Goal: Check status: Check status

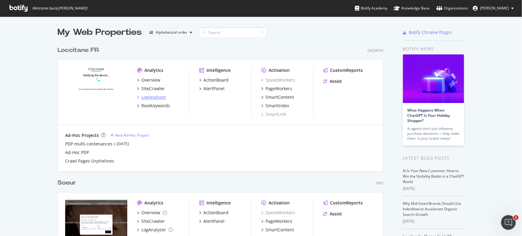
click at [159, 98] on div "LogAnalyzer" at bounding box center [153, 97] width 25 height 6
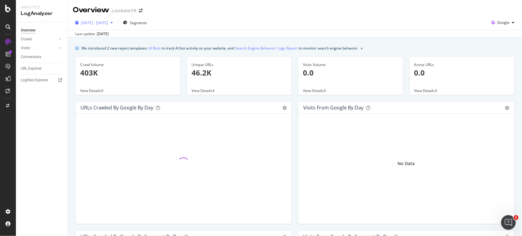
click at [100, 25] on div "[DATE] - [DATE]" at bounding box center [94, 22] width 43 height 9
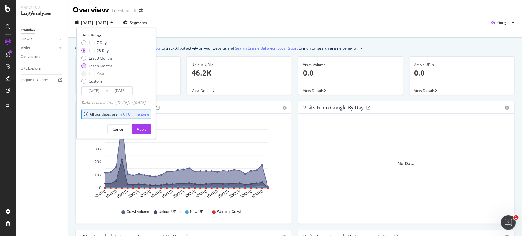
click at [99, 64] on div "Last 6 Months" at bounding box center [101, 65] width 24 height 5
type input "[DATE]"
click at [146, 130] on div "Apply" at bounding box center [141, 129] width 9 height 5
